Goal: Communication & Community: Connect with others

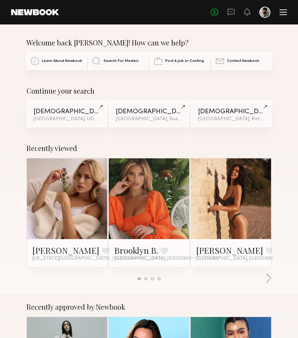
click at [287, 8] on div "No fees up to $5,000" at bounding box center [249, 12] width 76 height 11
click at [284, 10] on div at bounding box center [283, 12] width 7 height 6
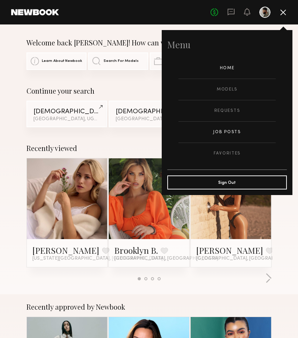
click at [232, 134] on link "Job Posts" at bounding box center [227, 131] width 97 height 21
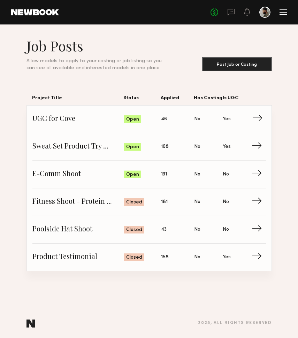
click at [161, 120] on span "Status: Open" at bounding box center [142, 119] width 37 height 10
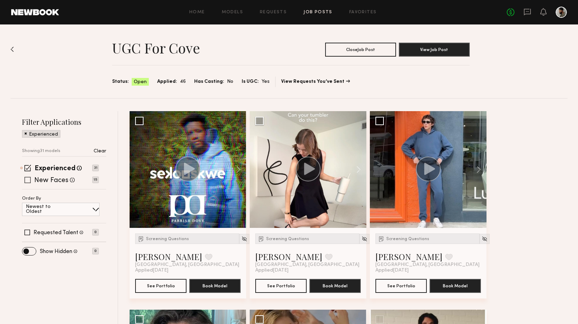
click at [30, 178] on span at bounding box center [27, 180] width 6 height 6
click at [234, 167] on button at bounding box center [235, 169] width 22 height 117
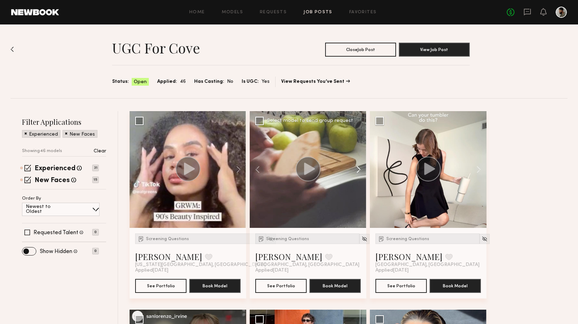
click at [298, 171] on button at bounding box center [355, 169] width 22 height 117
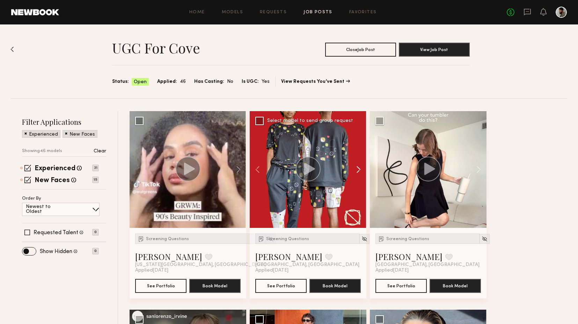
click at [298, 171] on button at bounding box center [355, 169] width 22 height 117
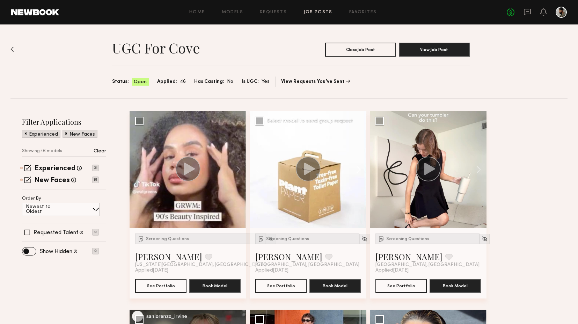
click at [298, 171] on button at bounding box center [355, 169] width 22 height 117
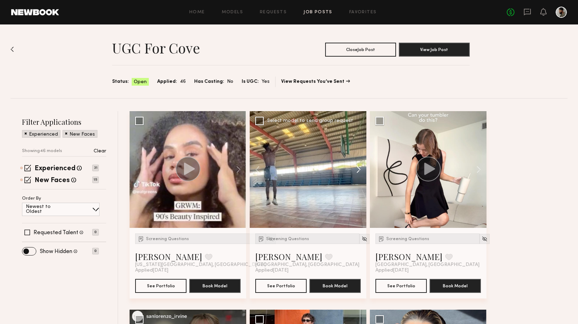
click at [298, 171] on button at bounding box center [355, 169] width 22 height 117
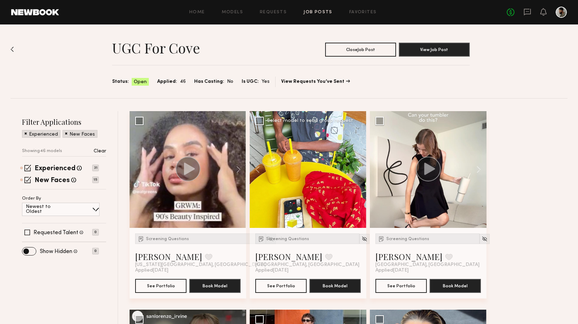
click at [298, 171] on button at bounding box center [355, 169] width 22 height 117
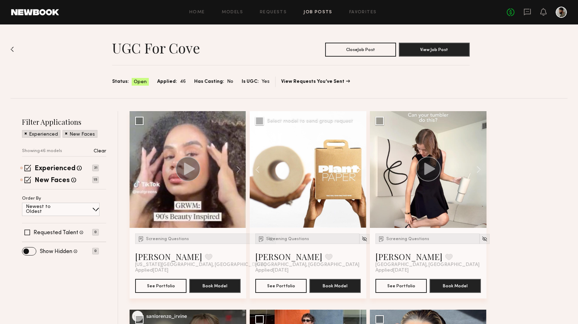
click at [298, 171] on button at bounding box center [355, 169] width 22 height 117
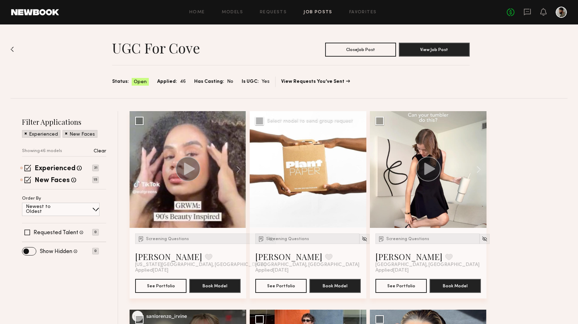
click at [298, 171] on button at bounding box center [355, 169] width 22 height 117
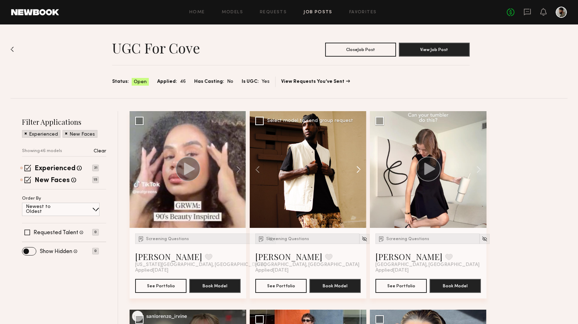
click at [298, 171] on button at bounding box center [355, 169] width 22 height 117
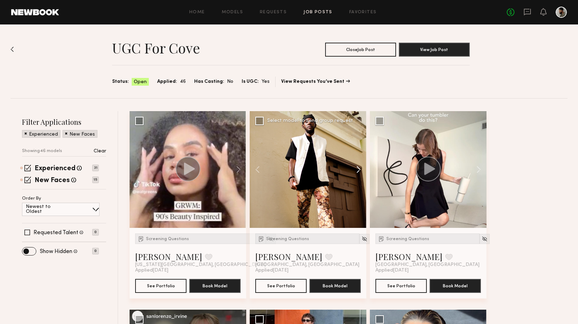
click at [298, 171] on button at bounding box center [355, 169] width 22 height 117
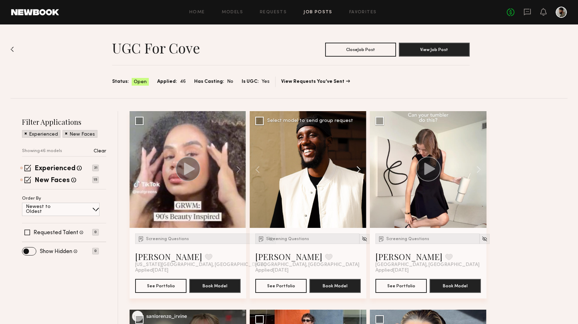
click at [298, 171] on button at bounding box center [355, 169] width 22 height 117
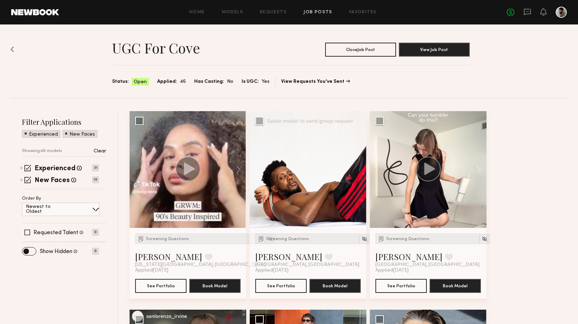
click at [298, 171] on div at bounding box center [308, 169] width 117 height 117
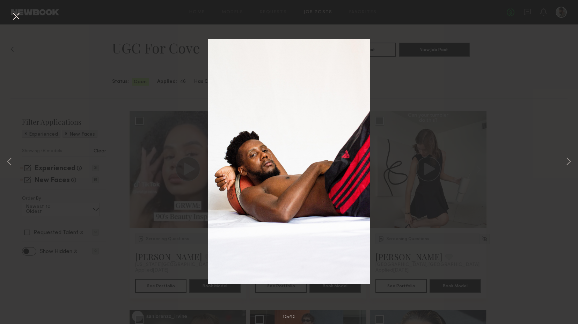
click at [20, 15] on button at bounding box center [15, 16] width 11 height 13
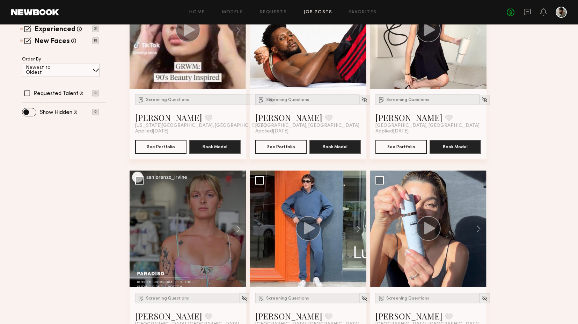
scroll to position [141, 0]
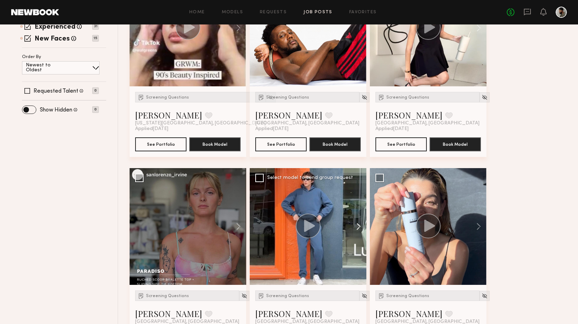
click at [298, 220] on button at bounding box center [355, 226] width 22 height 117
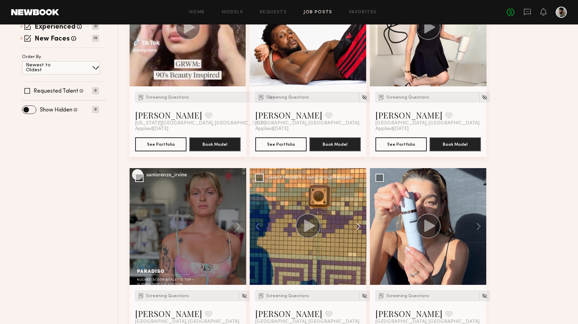
click at [298, 220] on button at bounding box center [355, 226] width 22 height 117
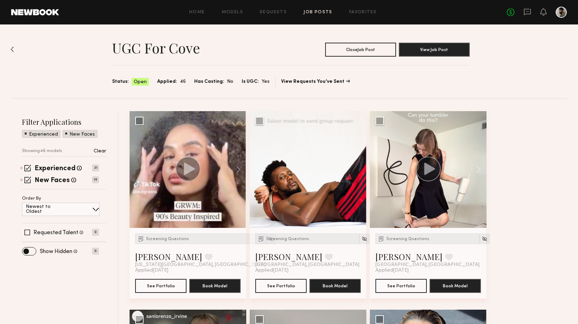
scroll to position [0, 0]
click at [298, 170] on div at bounding box center [308, 169] width 117 height 117
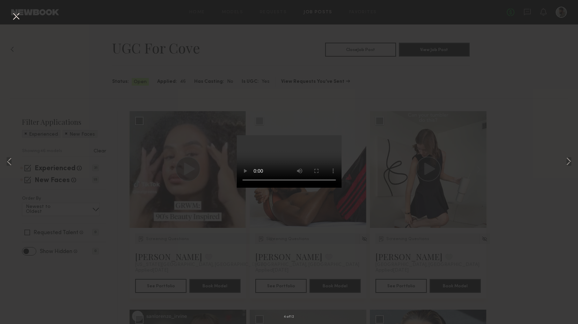
click at [286, 187] on video at bounding box center [289, 161] width 105 height 52
click at [298, 158] on div "4 of 12" at bounding box center [289, 162] width 578 height 324
click at [15, 18] on button at bounding box center [15, 16] width 11 height 13
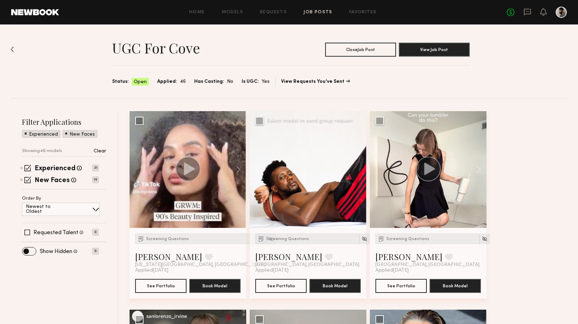
click at [256, 169] on button at bounding box center [261, 169] width 22 height 117
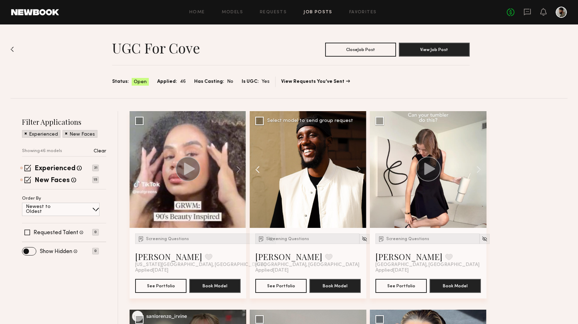
click at [256, 169] on button at bounding box center [261, 169] width 22 height 117
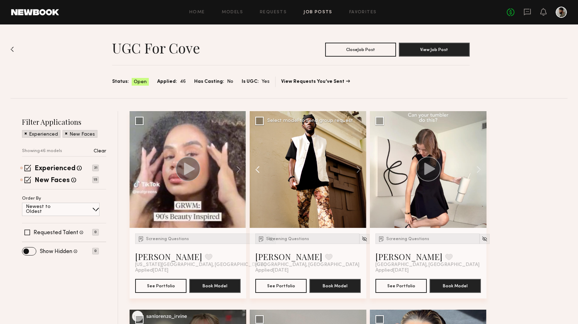
click at [256, 169] on button at bounding box center [261, 169] width 22 height 117
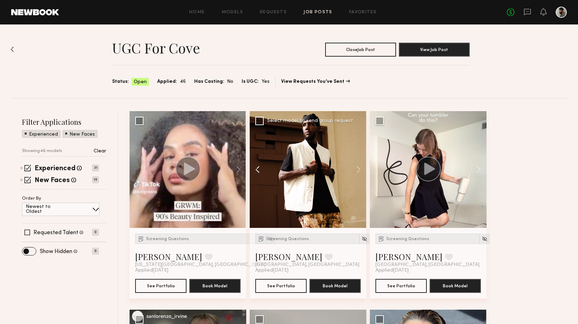
click at [256, 169] on button at bounding box center [261, 169] width 22 height 117
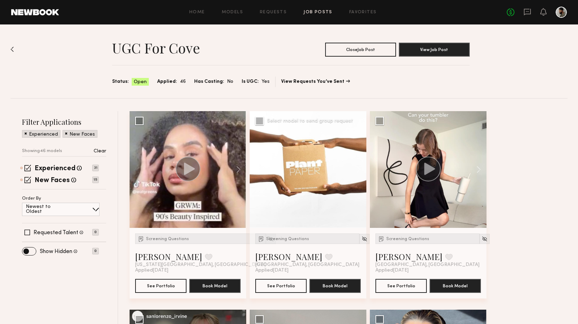
click at [256, 169] on button at bounding box center [261, 169] width 22 height 117
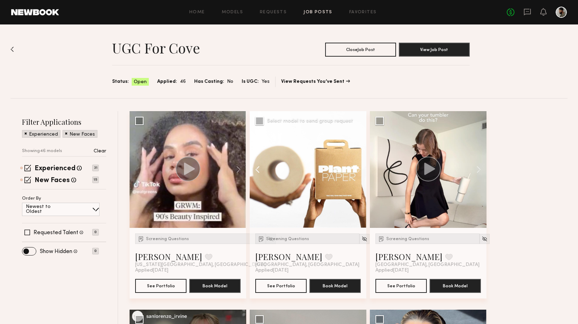
click at [256, 169] on button at bounding box center [261, 169] width 22 height 117
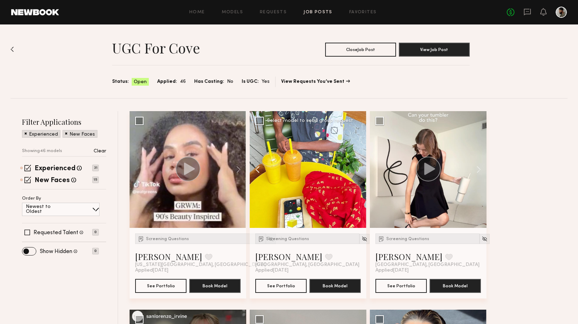
click at [256, 169] on button at bounding box center [261, 169] width 22 height 117
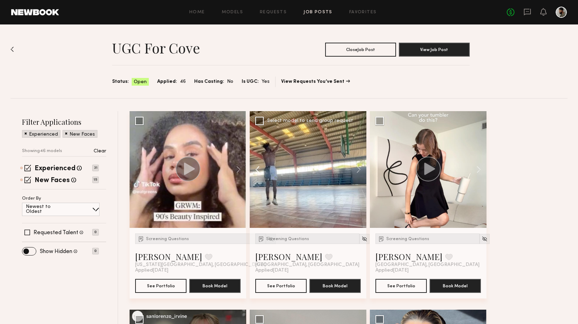
click at [256, 169] on button at bounding box center [261, 169] width 22 height 117
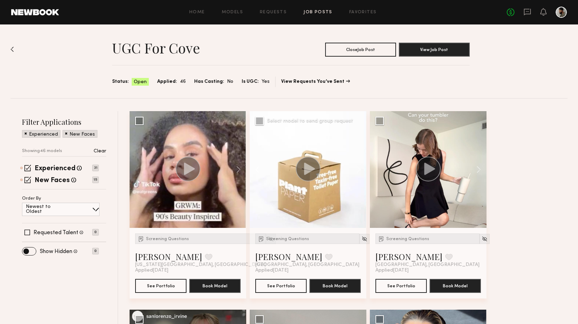
click at [256, 169] on button at bounding box center [261, 169] width 22 height 117
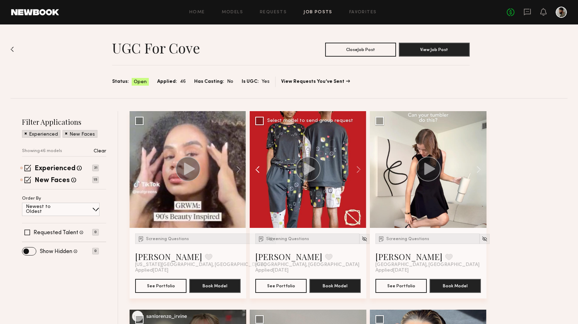
scroll to position [7, 0]
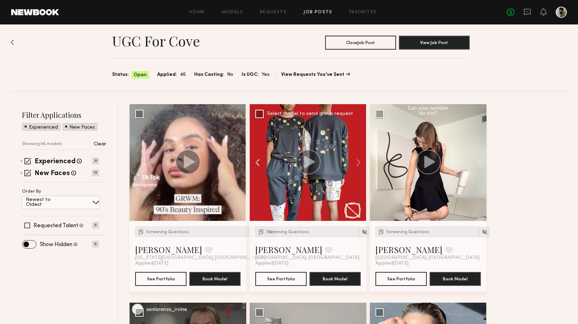
click at [256, 162] on button at bounding box center [261, 162] width 22 height 117
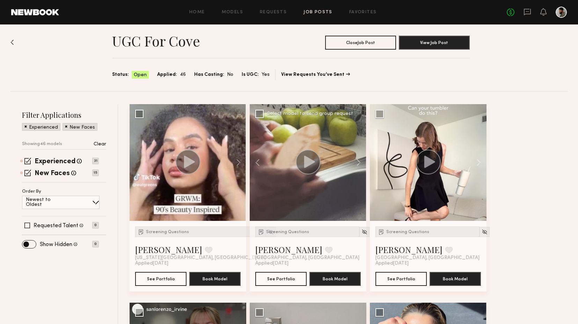
click at [298, 160] on icon at bounding box center [309, 161] width 11 height 12
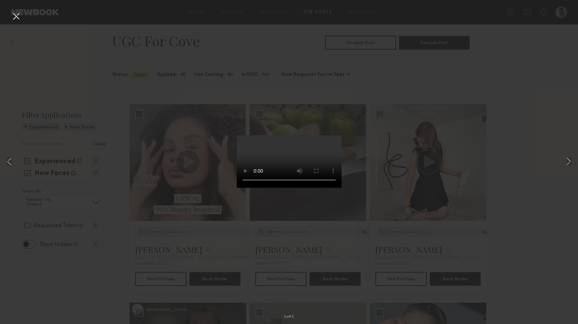
drag, startPoint x: 263, startPoint y: 274, endPoint x: 299, endPoint y: 278, distance: 36.9
click at [298, 187] on video at bounding box center [289, 161] width 105 height 52
click at [14, 14] on button at bounding box center [15, 16] width 11 height 13
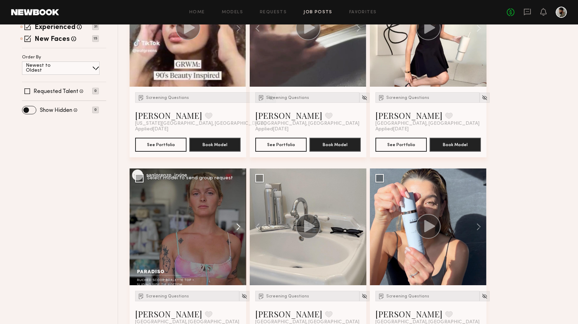
scroll to position [156, 0]
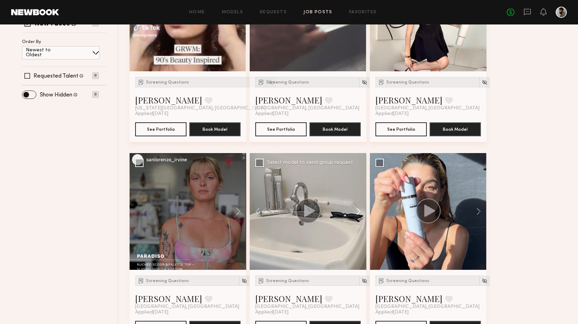
click at [298, 214] on button at bounding box center [355, 211] width 22 height 117
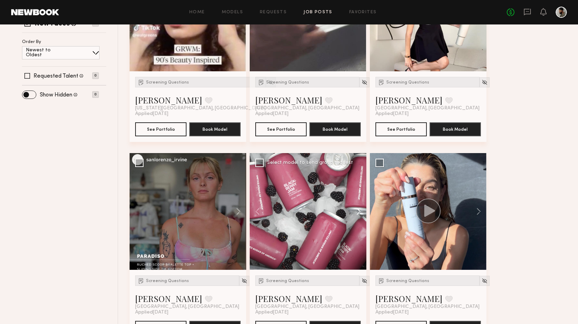
click at [298, 214] on button at bounding box center [355, 211] width 22 height 117
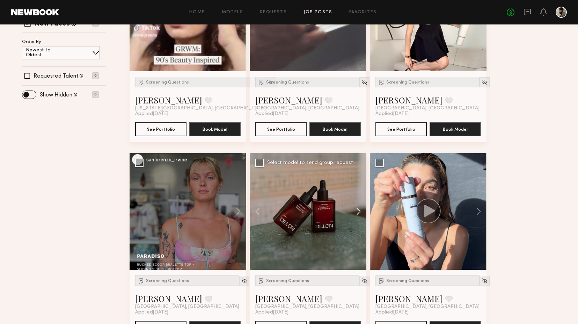
click at [298, 214] on button at bounding box center [355, 211] width 22 height 117
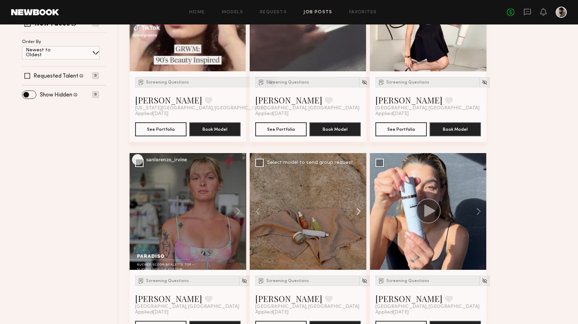
click at [298, 214] on button at bounding box center [355, 211] width 22 height 117
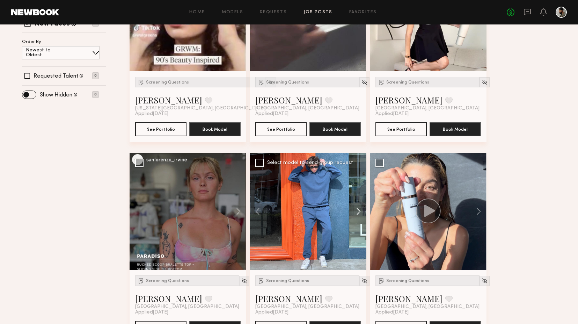
click at [298, 214] on button at bounding box center [355, 211] width 22 height 117
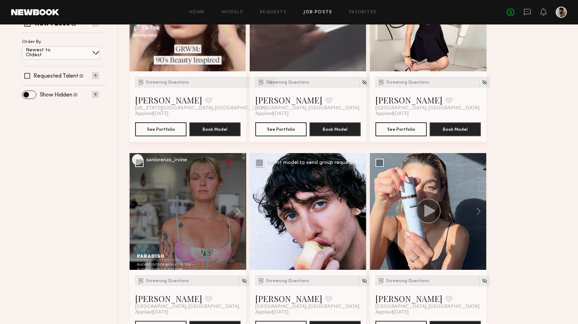
click at [298, 214] on button at bounding box center [355, 211] width 22 height 117
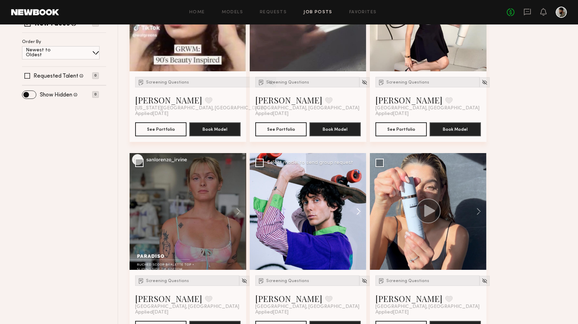
click at [298, 214] on button at bounding box center [355, 211] width 22 height 117
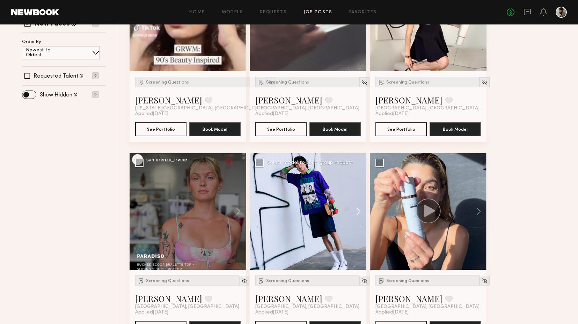
click at [298, 214] on button at bounding box center [355, 211] width 22 height 117
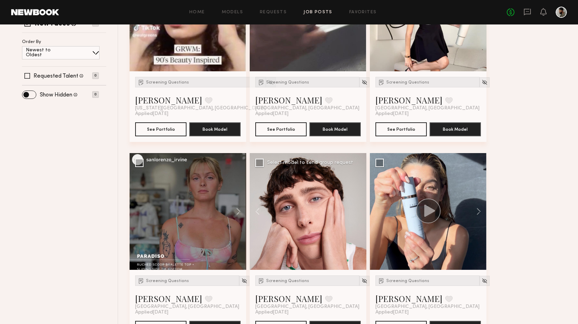
click at [298, 214] on div at bounding box center [308, 211] width 117 height 117
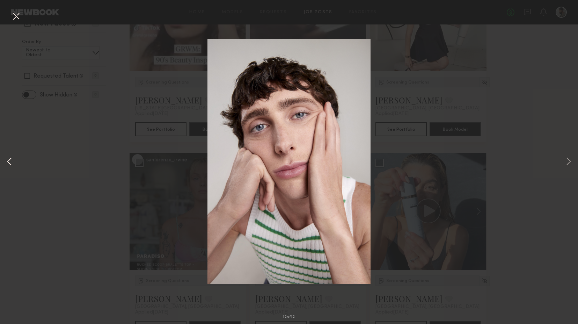
click at [13, 162] on button at bounding box center [9, 161] width 8 height 259
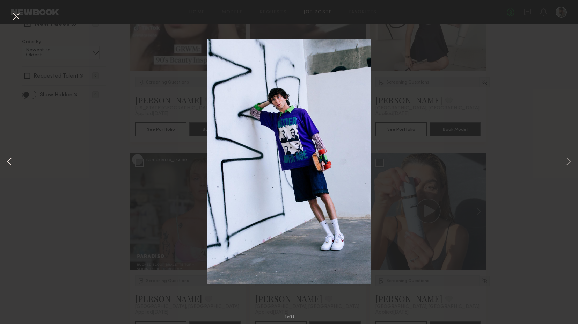
click at [13, 162] on button at bounding box center [9, 161] width 8 height 259
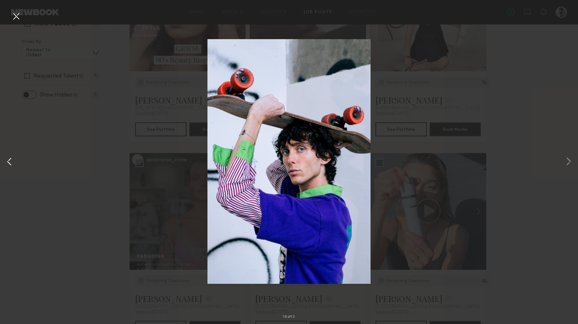
click at [13, 162] on button at bounding box center [9, 161] width 8 height 259
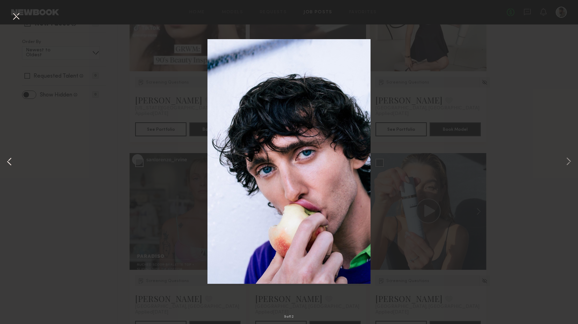
click at [13, 162] on button at bounding box center [9, 161] width 8 height 259
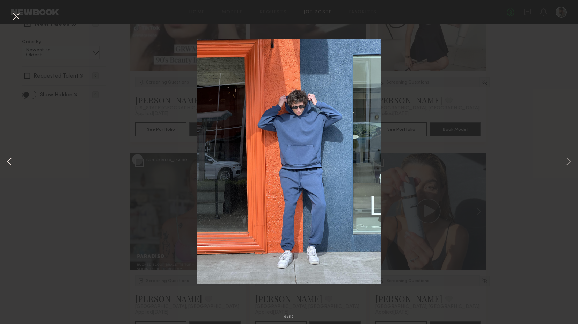
click at [13, 162] on button at bounding box center [9, 161] width 8 height 259
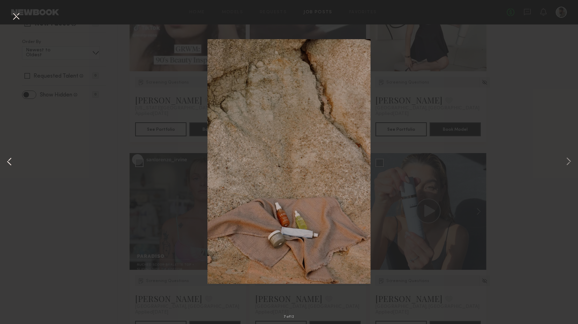
click at [13, 162] on button at bounding box center [9, 161] width 8 height 259
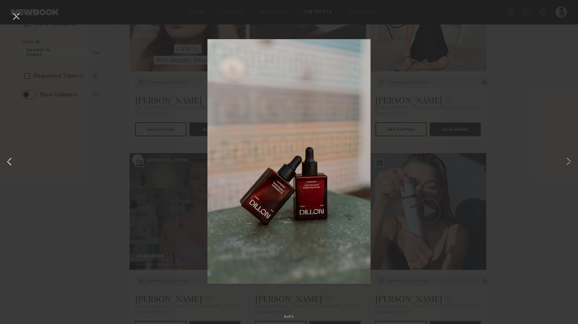
click at [13, 162] on button at bounding box center [9, 161] width 8 height 259
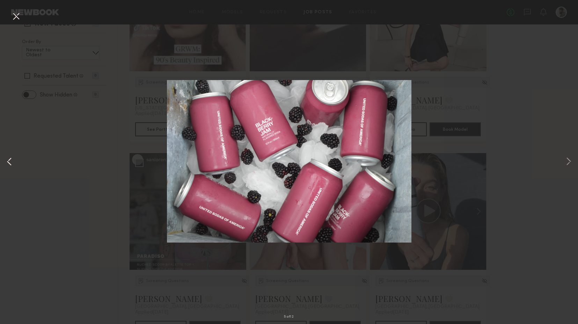
click at [13, 162] on button at bounding box center [9, 161] width 8 height 259
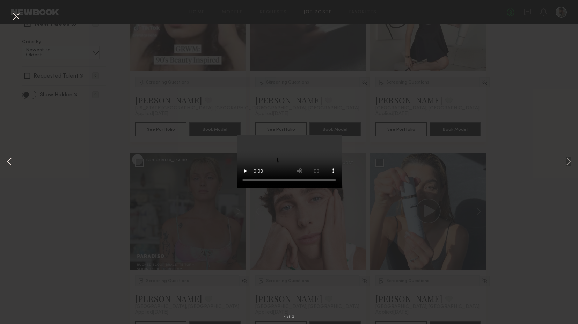
click at [13, 162] on button at bounding box center [9, 161] width 8 height 259
drag, startPoint x: 273, startPoint y: 275, endPoint x: 287, endPoint y: 275, distance: 14.7
click at [287, 187] on video at bounding box center [289, 161] width 105 height 52
click at [298, 187] on video at bounding box center [289, 161] width 105 height 52
click at [266, 187] on video at bounding box center [289, 161] width 105 height 52
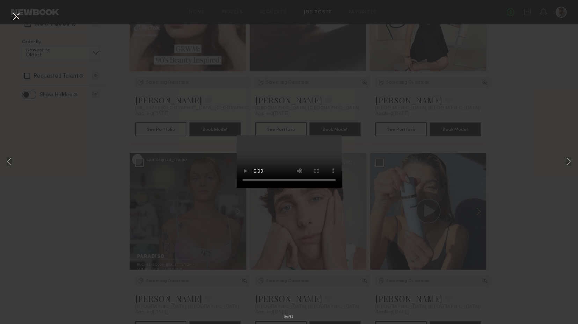
click at [150, 151] on div "3 of 12" at bounding box center [289, 162] width 578 height 324
click at [22, 19] on div "3 of 12" at bounding box center [289, 162] width 578 height 324
click at [17, 19] on button at bounding box center [15, 16] width 11 height 13
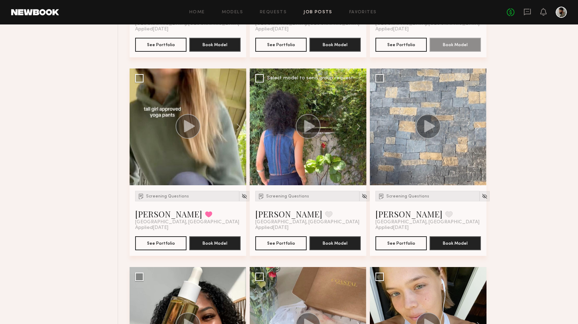
scroll to position [837, 0]
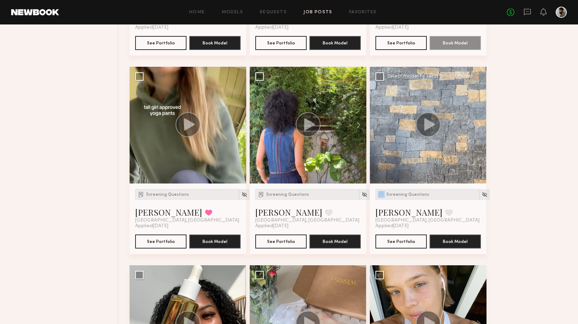
click at [298, 122] on circle at bounding box center [428, 124] width 25 height 25
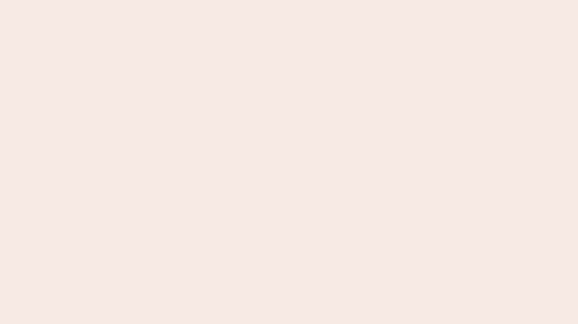
scroll to position [0, 0]
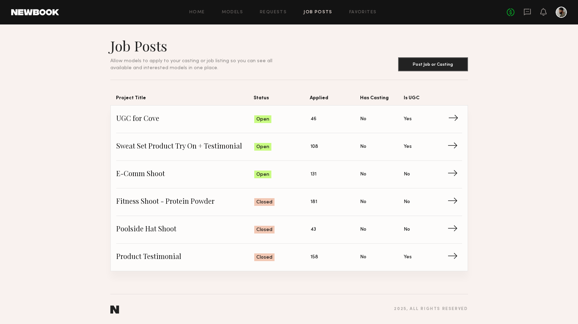
click at [290, 123] on span "Status: Open" at bounding box center [282, 119] width 56 height 10
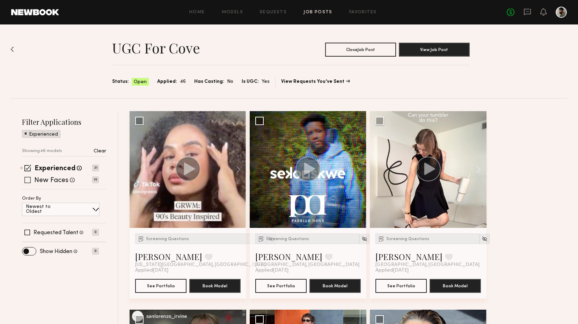
click at [60, 178] on label "New Faces" at bounding box center [51, 180] width 34 height 7
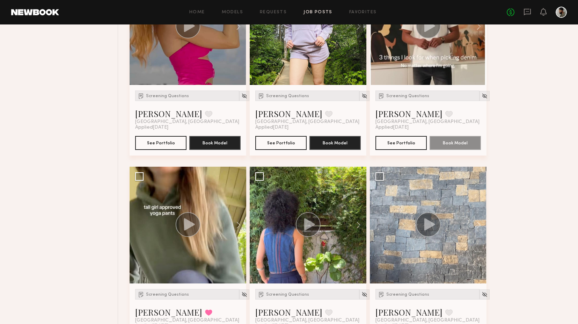
scroll to position [751, 0]
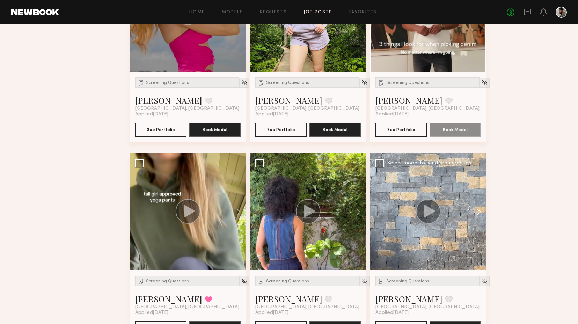
click at [298, 212] on button at bounding box center [475, 211] width 22 height 117
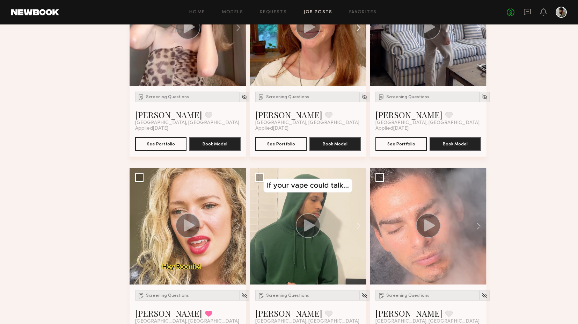
scroll to position [1338, 0]
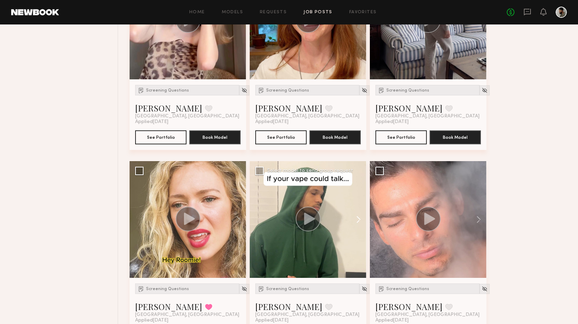
click at [298, 218] on button at bounding box center [355, 219] width 22 height 117
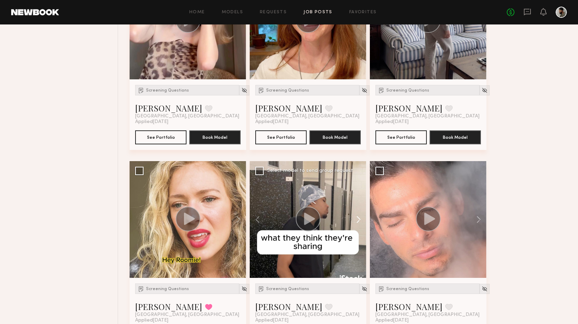
click at [298, 218] on button at bounding box center [355, 219] width 22 height 117
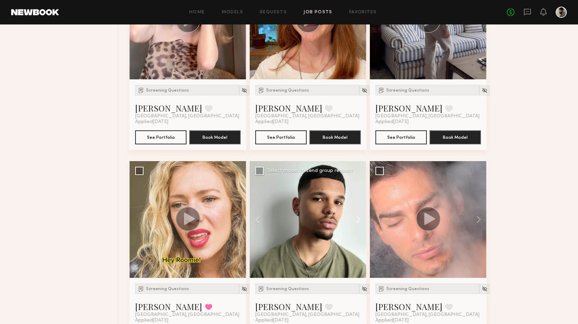
click at [298, 218] on button at bounding box center [355, 219] width 22 height 117
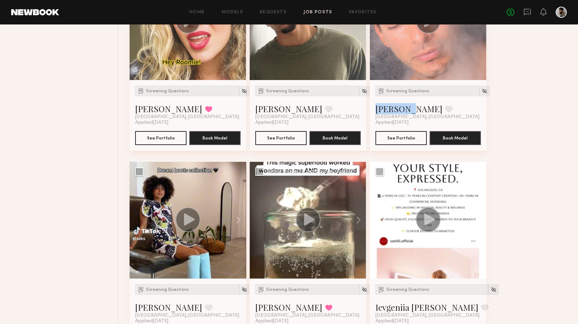
scroll to position [1539, 0]
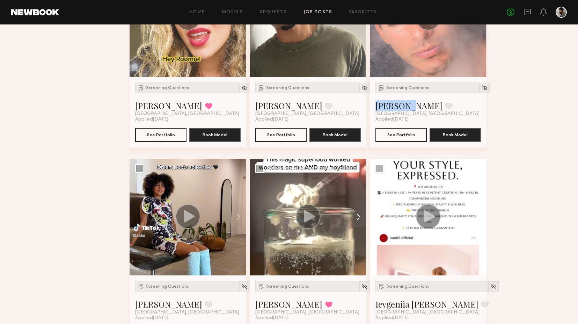
click at [298, 216] on button at bounding box center [355, 216] width 22 height 117
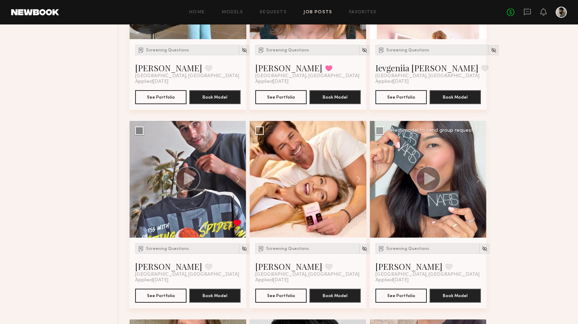
scroll to position [1775, 0]
click at [298, 177] on button at bounding box center [355, 179] width 22 height 117
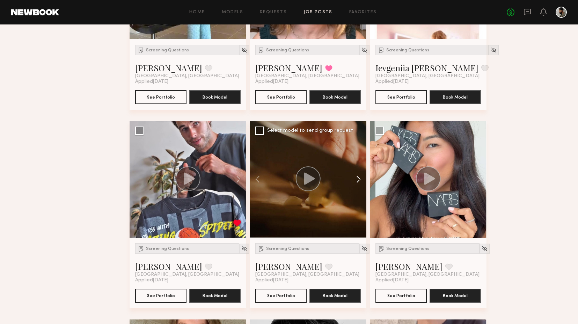
click at [298, 177] on button at bounding box center [355, 179] width 22 height 117
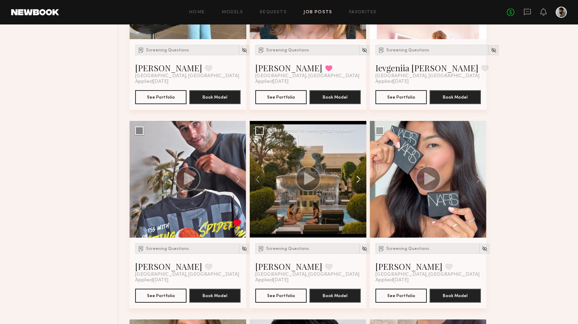
click at [298, 177] on button at bounding box center [355, 179] width 22 height 117
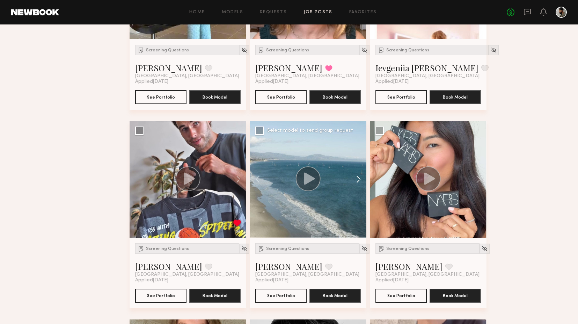
click at [298, 177] on button at bounding box center [355, 179] width 22 height 117
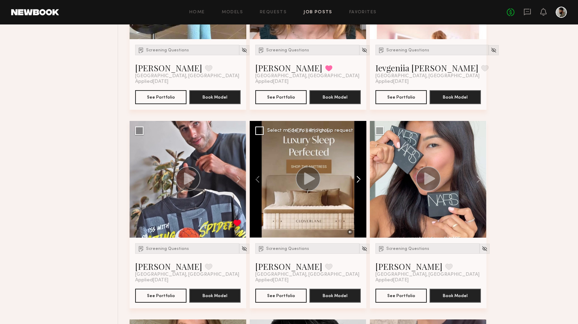
click at [298, 177] on button at bounding box center [355, 179] width 22 height 117
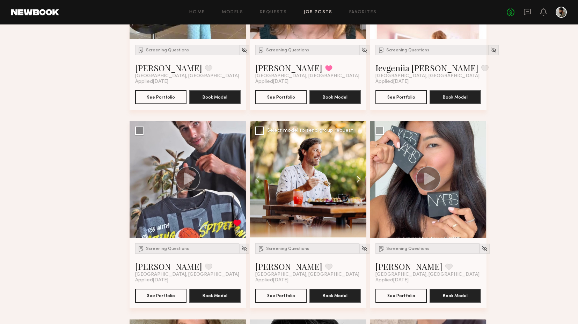
click at [298, 177] on button at bounding box center [355, 179] width 22 height 117
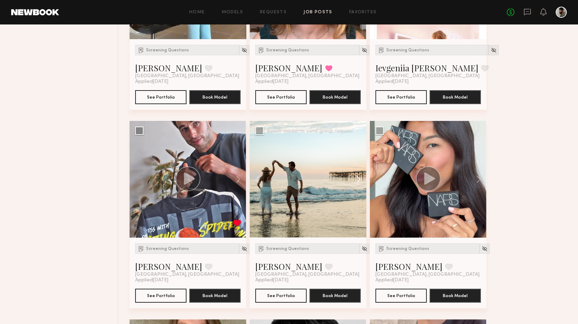
click at [298, 177] on button at bounding box center [355, 179] width 22 height 117
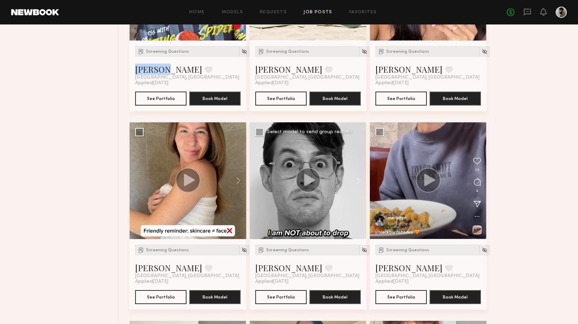
scroll to position [1973, 0]
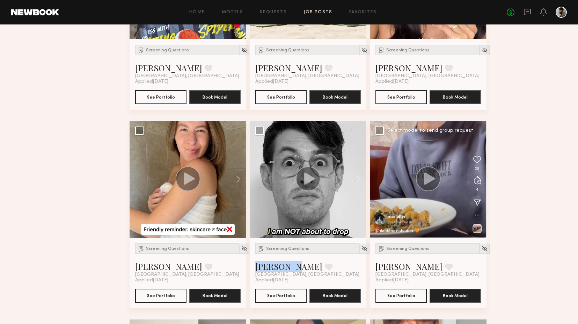
click at [298, 180] on button at bounding box center [475, 179] width 22 height 117
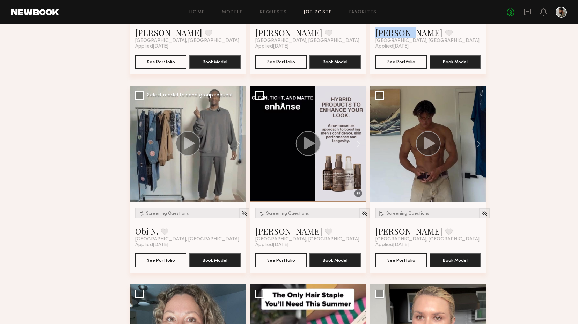
scroll to position [2412, 0]
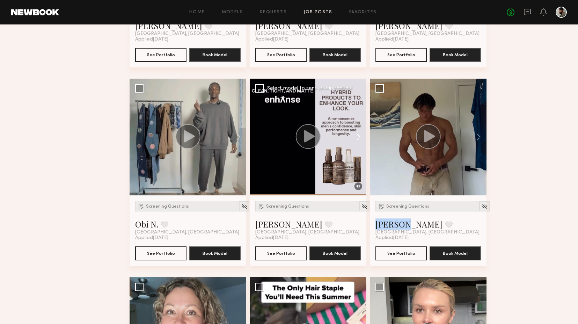
click at [298, 136] on button at bounding box center [355, 137] width 22 height 117
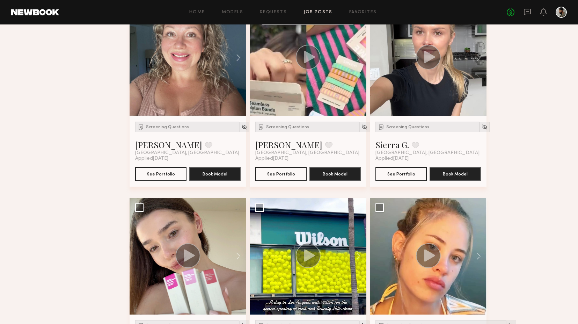
scroll to position [2688, 0]
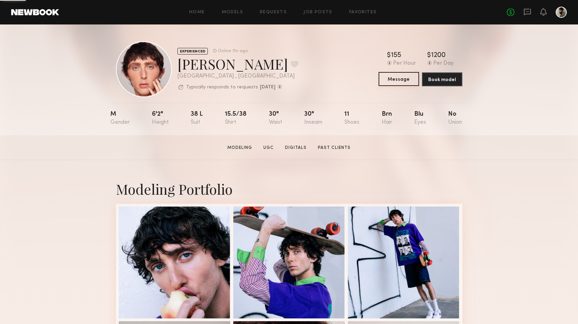
click at [390, 79] on button "Message" at bounding box center [398, 79] width 40 height 14
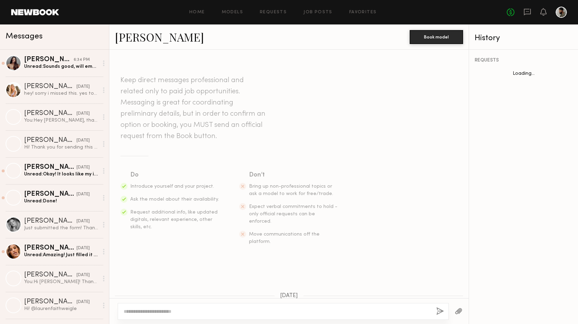
scroll to position [158, 0]
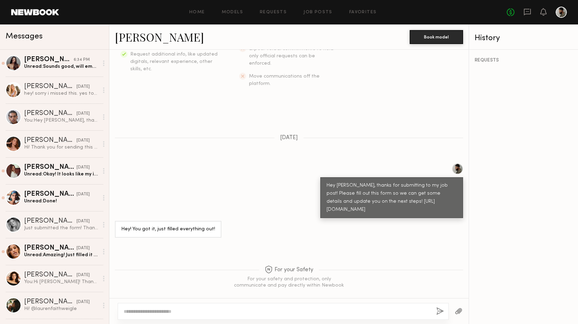
click at [189, 306] on div at bounding box center [283, 311] width 331 height 17
click at [180, 310] on textarea at bounding box center [277, 311] width 307 height 7
click at [304, 311] on textarea "**********" at bounding box center [277, 311] width 307 height 7
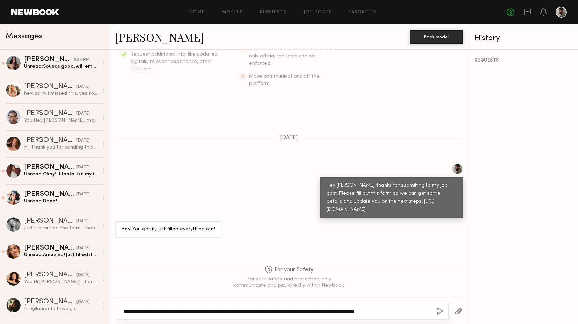
click at [367, 313] on textarea "**********" at bounding box center [277, 311] width 307 height 7
type textarea "**********"
click at [436, 312] on button "button" at bounding box center [440, 311] width 8 height 9
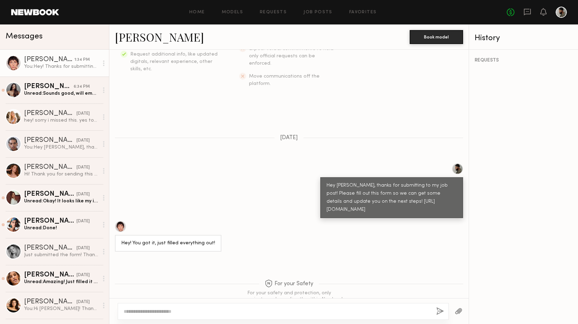
scroll to position [313, 0]
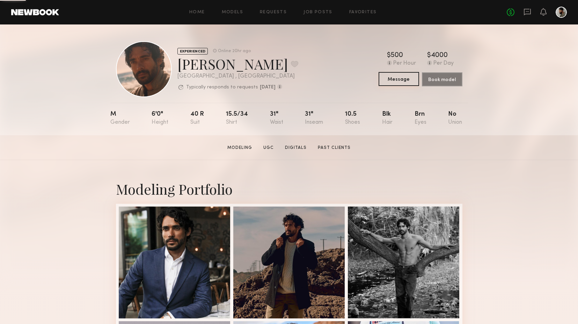
click at [392, 81] on button "Message" at bounding box center [398, 79] width 40 height 14
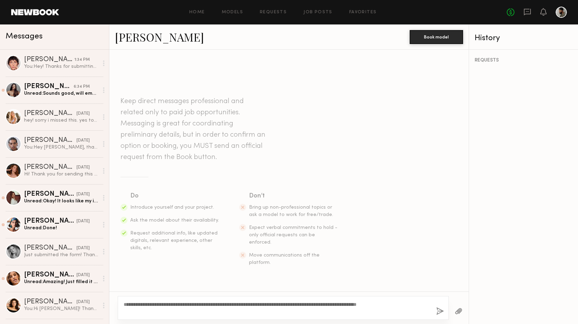
type textarea "**********"
click at [440, 312] on button "button" at bounding box center [440, 311] width 8 height 9
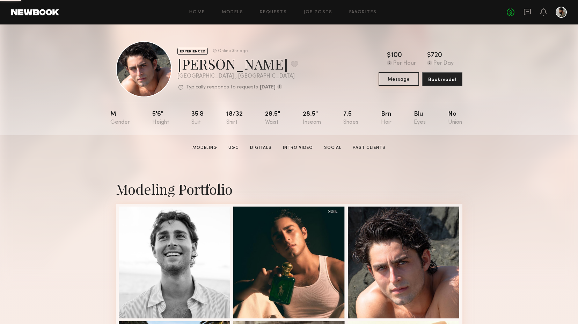
click at [399, 74] on button "Message" at bounding box center [398, 79] width 40 height 14
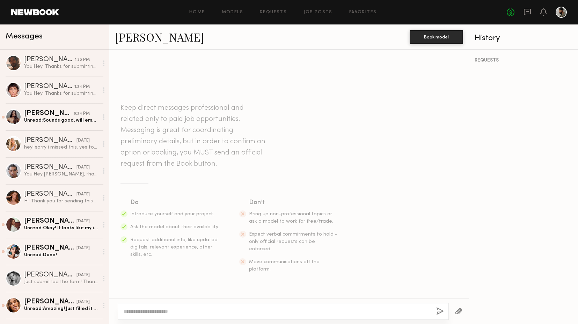
click at [270, 308] on div at bounding box center [283, 311] width 331 height 17
click at [267, 308] on textarea at bounding box center [277, 311] width 307 height 7
paste textarea "**********"
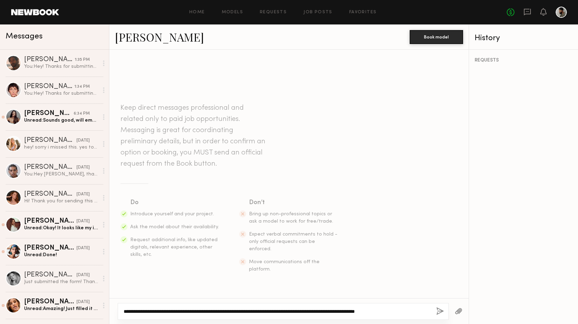
type textarea "**********"
click at [443, 309] on button "button" at bounding box center [440, 311] width 8 height 9
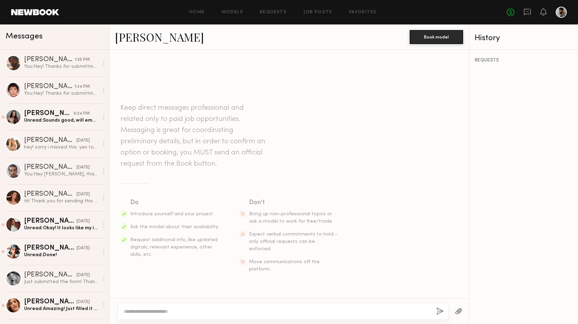
scroll to position [59, 0]
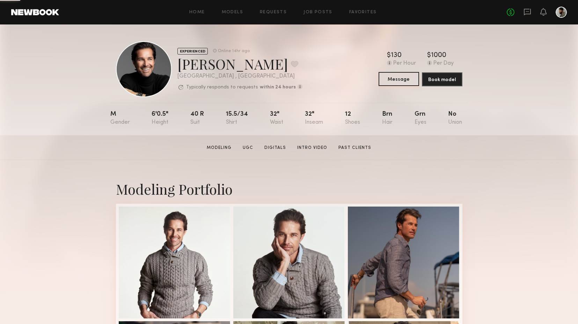
click at [408, 79] on button "Message" at bounding box center [398, 79] width 40 height 14
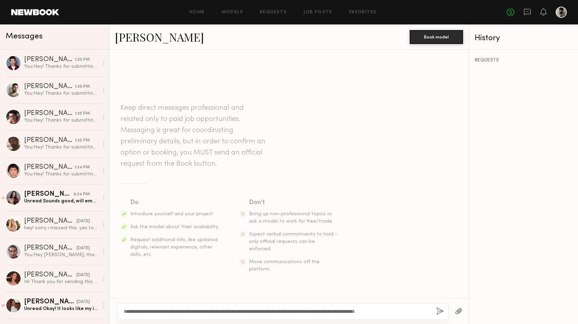
type textarea "**********"
click at [436, 310] on button "button" at bounding box center [440, 311] width 8 height 9
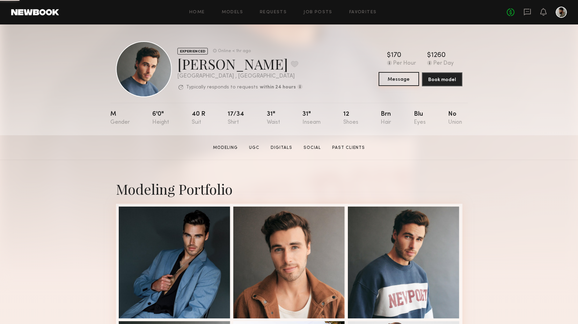
click at [390, 79] on button "Message" at bounding box center [398, 79] width 40 height 14
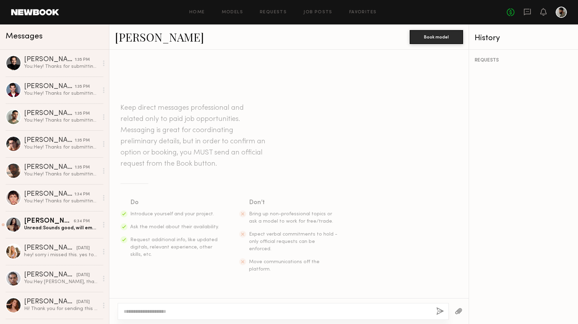
click at [329, 309] on textarea at bounding box center [277, 311] width 307 height 7
type textarea "**********"
click at [439, 309] on button "button" at bounding box center [440, 311] width 8 height 9
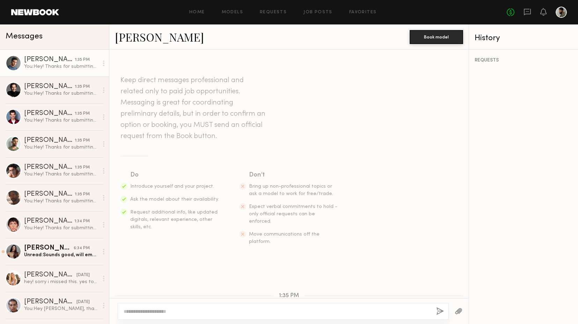
scroll to position [59, 0]
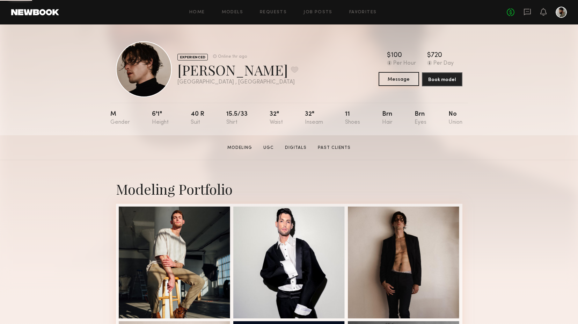
click at [392, 79] on button "Message" at bounding box center [398, 79] width 40 height 14
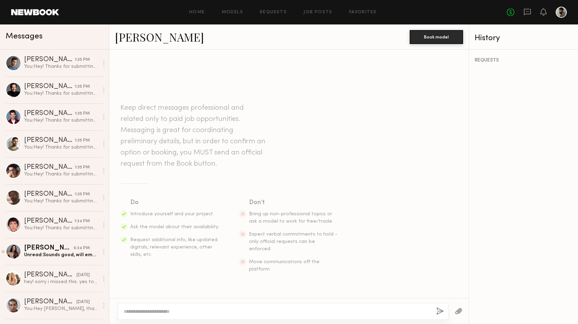
click at [387, 310] on textarea at bounding box center [277, 311] width 307 height 7
type textarea "**********"
click at [449, 308] on div at bounding box center [459, 310] width 20 height 17
click at [440, 310] on button "button" at bounding box center [440, 311] width 8 height 9
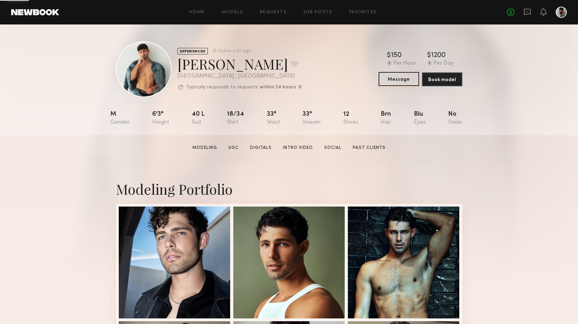
click at [404, 82] on button "Message" at bounding box center [398, 79] width 40 height 14
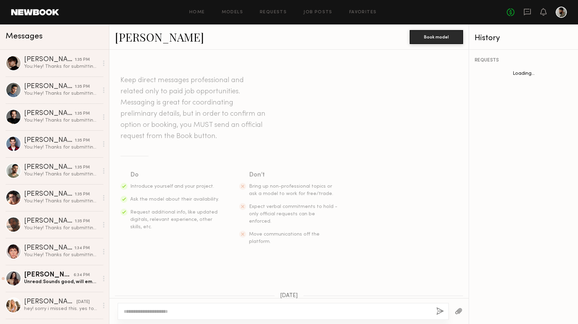
scroll to position [486, 0]
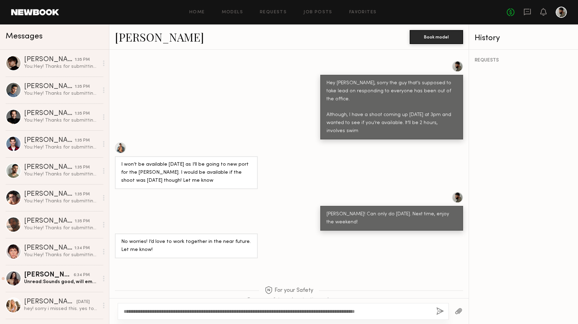
type textarea "**********"
click at [438, 311] on button "button" at bounding box center [440, 311] width 8 height 9
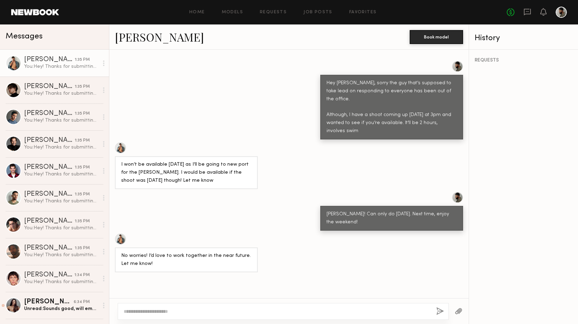
scroll to position [641, 0]
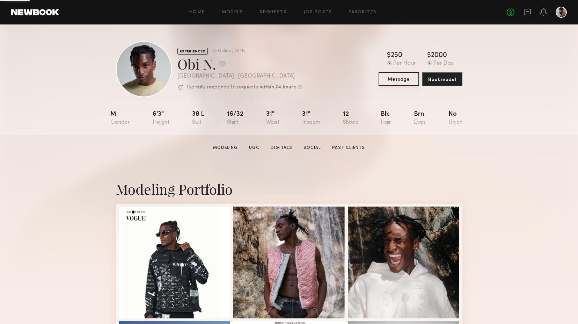
click at [397, 76] on button "Message" at bounding box center [398, 79] width 40 height 14
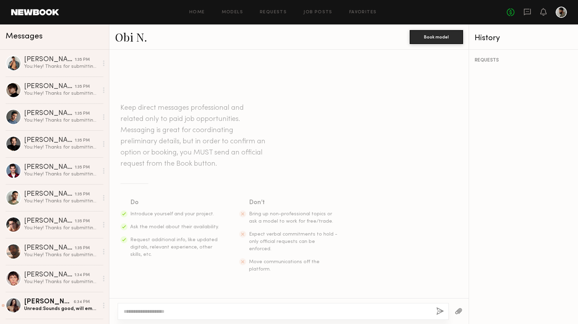
click at [243, 312] on textarea at bounding box center [277, 311] width 307 height 7
type textarea "**********"
click at [442, 310] on button "button" at bounding box center [440, 311] width 8 height 9
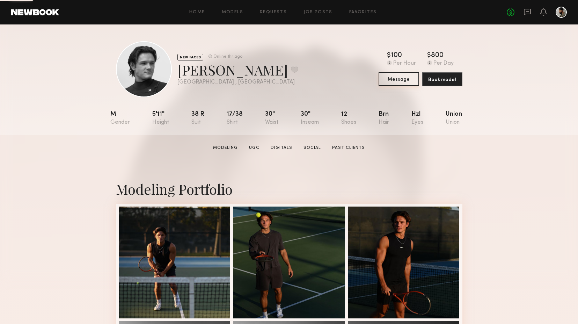
click at [399, 80] on button "Message" at bounding box center [398, 79] width 40 height 14
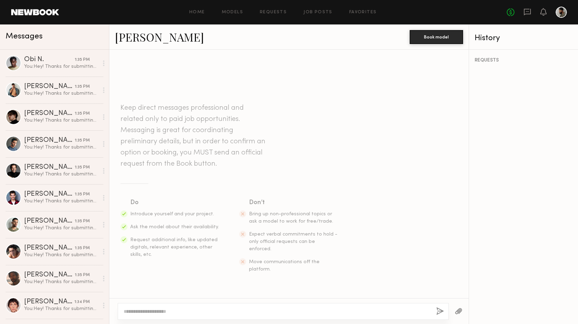
click at [281, 309] on textarea at bounding box center [277, 311] width 307 height 7
type textarea "**********"
click at [439, 310] on button "button" at bounding box center [440, 311] width 8 height 9
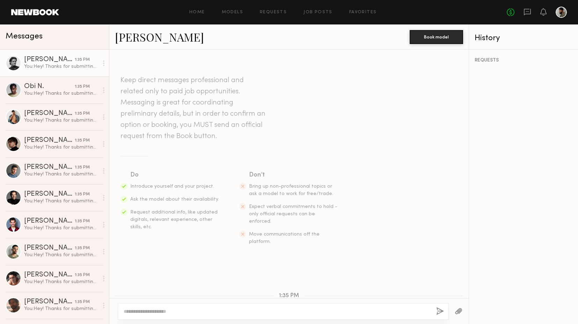
scroll to position [59, 0]
